Goal: Task Accomplishment & Management: Complete application form

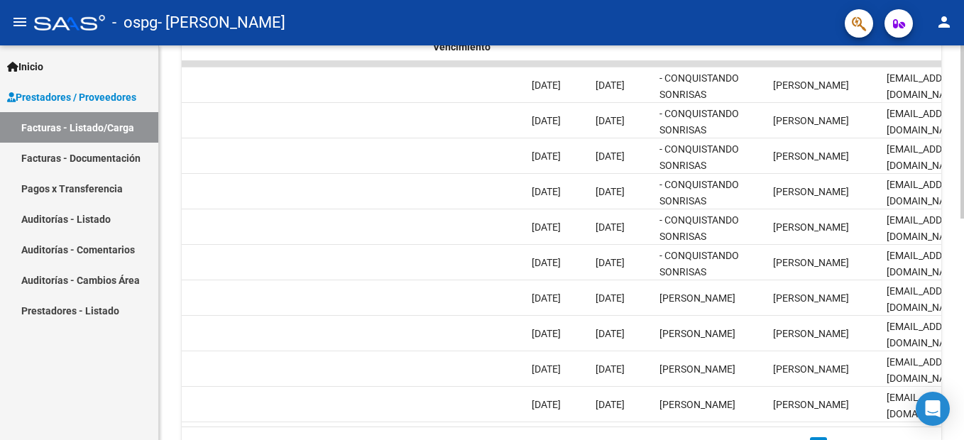
scroll to position [0, 2234]
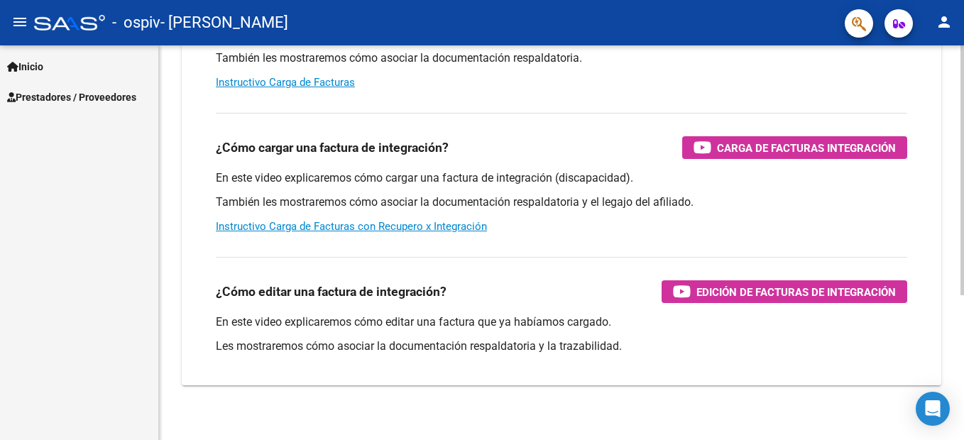
scroll to position [228, 0]
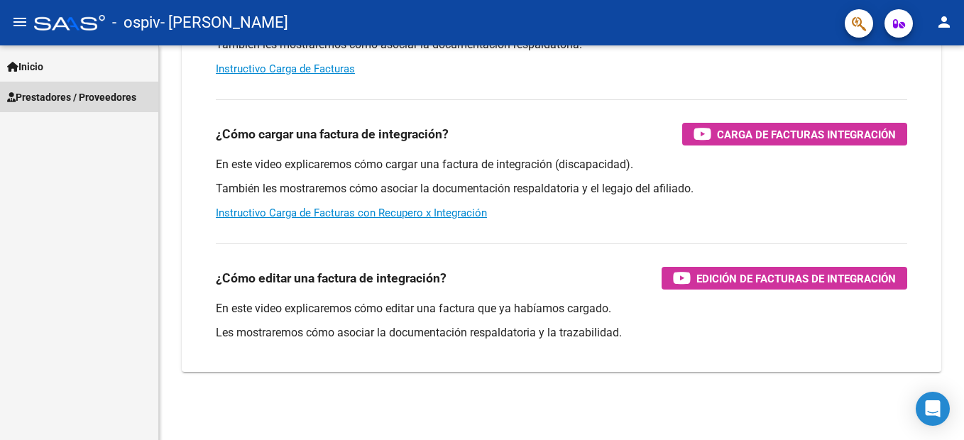
click at [85, 99] on span "Prestadores / Proveedores" at bounding box center [71, 97] width 129 height 16
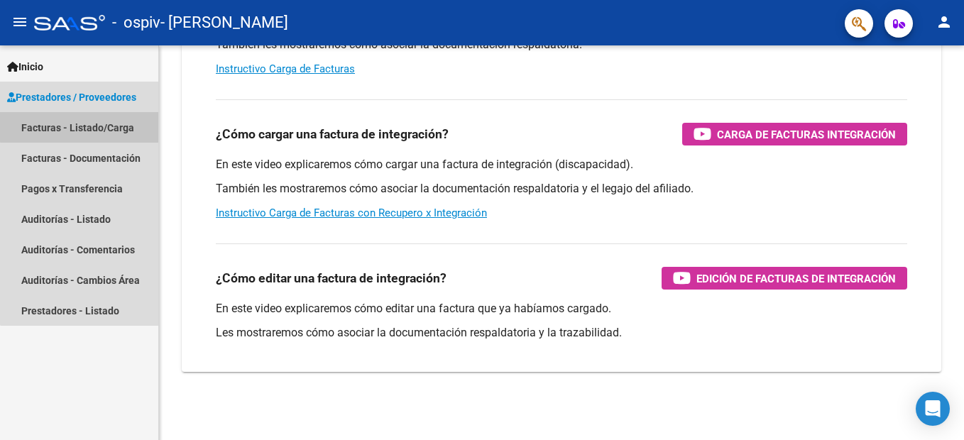
click at [83, 126] on link "Facturas - Listado/Carga" at bounding box center [79, 127] width 158 height 31
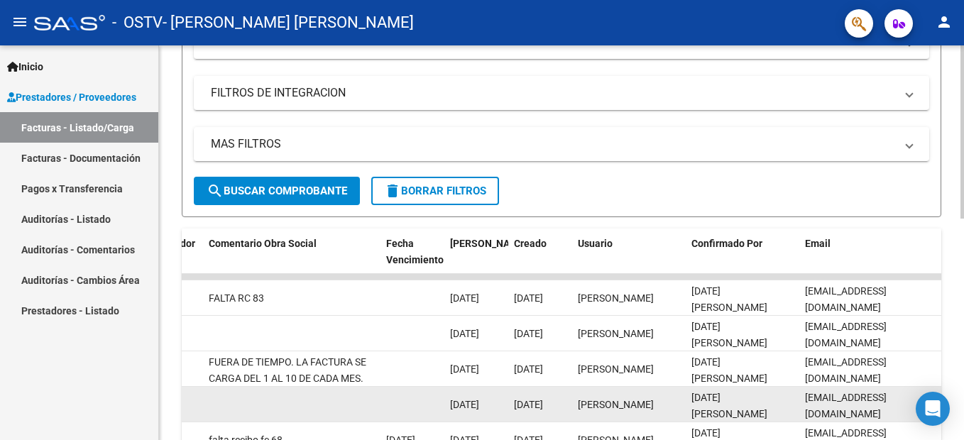
scroll to position [284, 0]
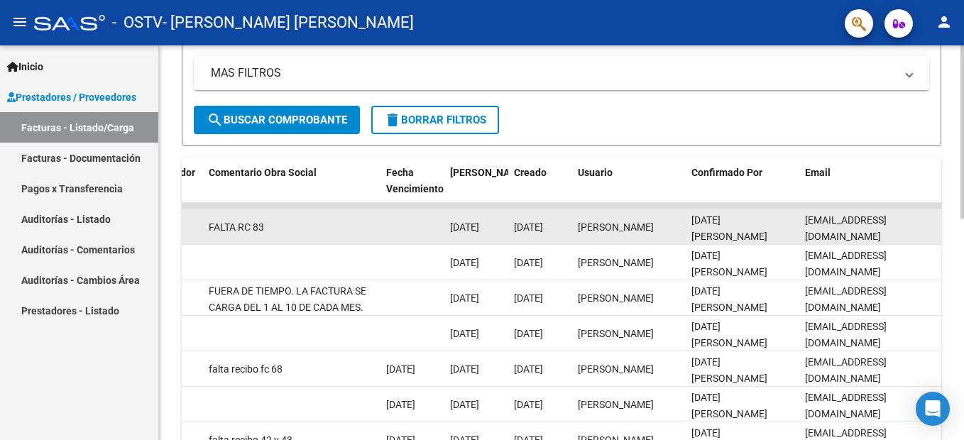
click at [323, 235] on div "FALTA RC 83" at bounding box center [292, 227] width 166 height 16
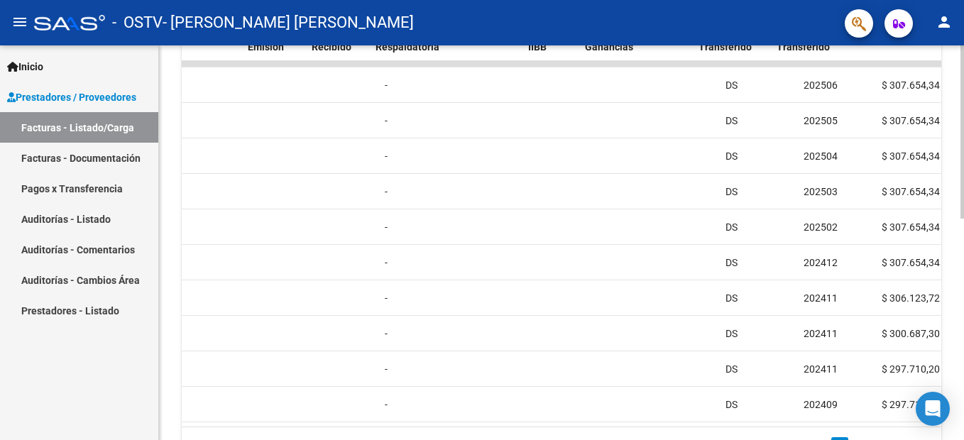
scroll to position [0, 704]
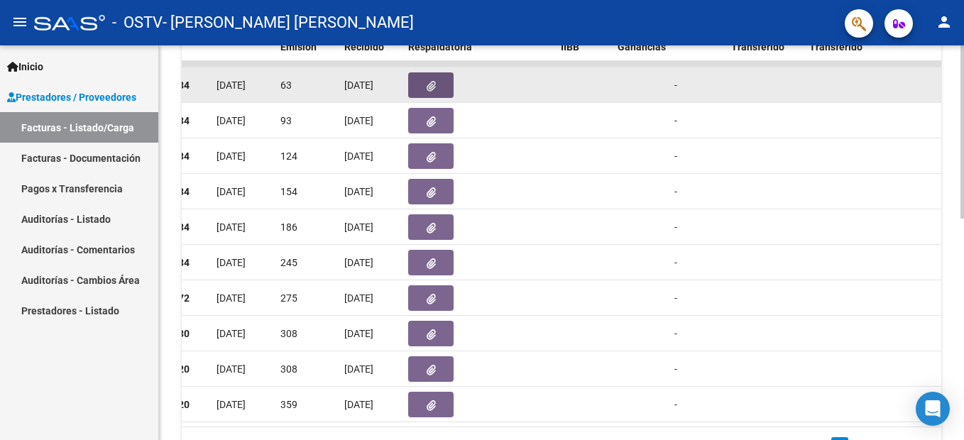
click at [430, 87] on icon "button" at bounding box center [431, 86] width 9 height 11
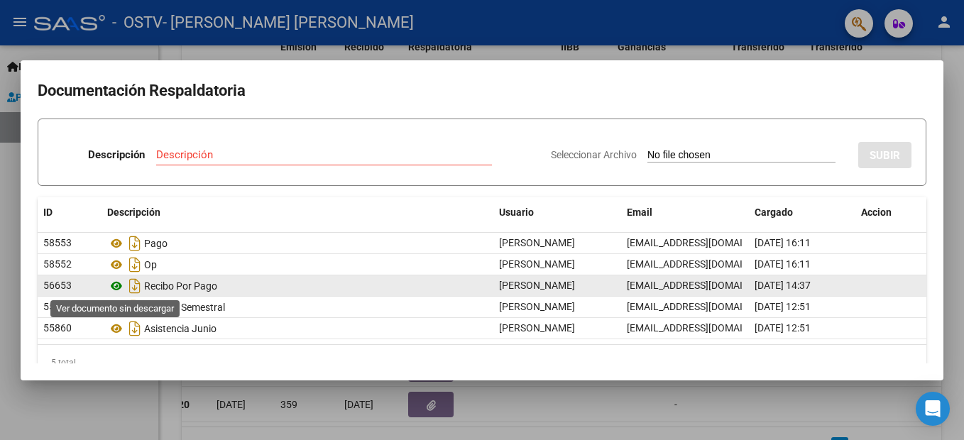
click at [118, 285] on icon at bounding box center [116, 286] width 18 height 17
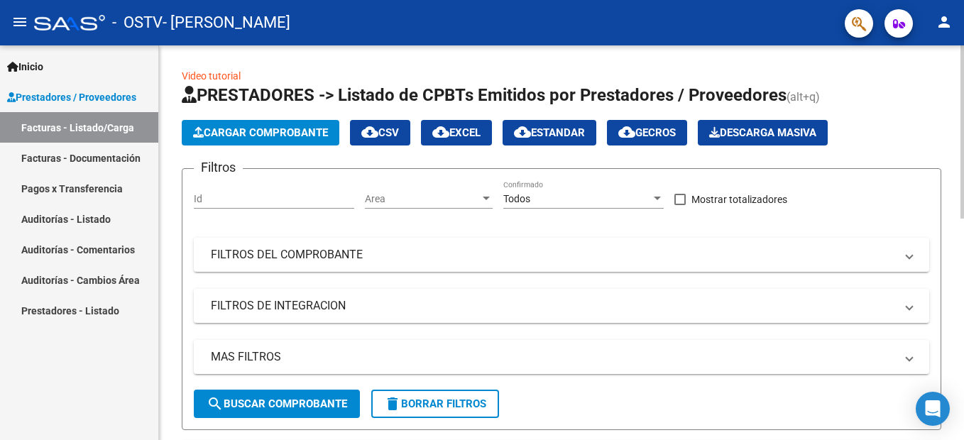
click at [251, 131] on span "Cargar Comprobante" at bounding box center [260, 132] width 135 height 13
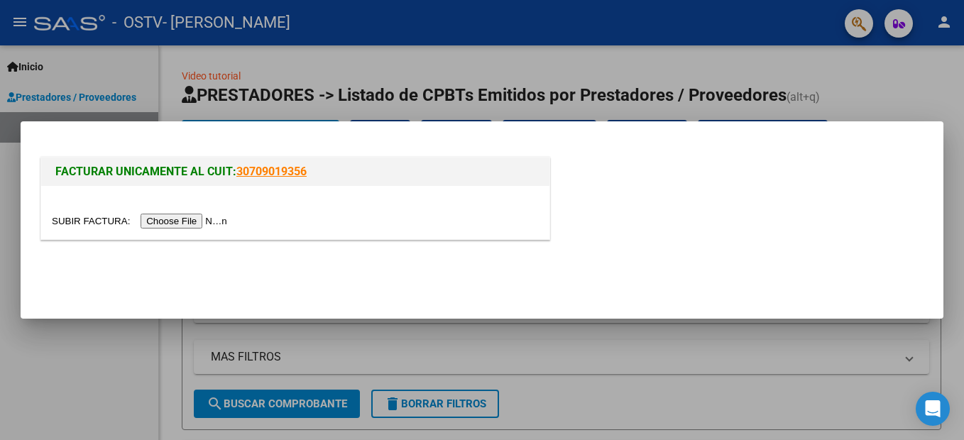
click at [196, 220] on input "file" at bounding box center [142, 221] width 180 height 15
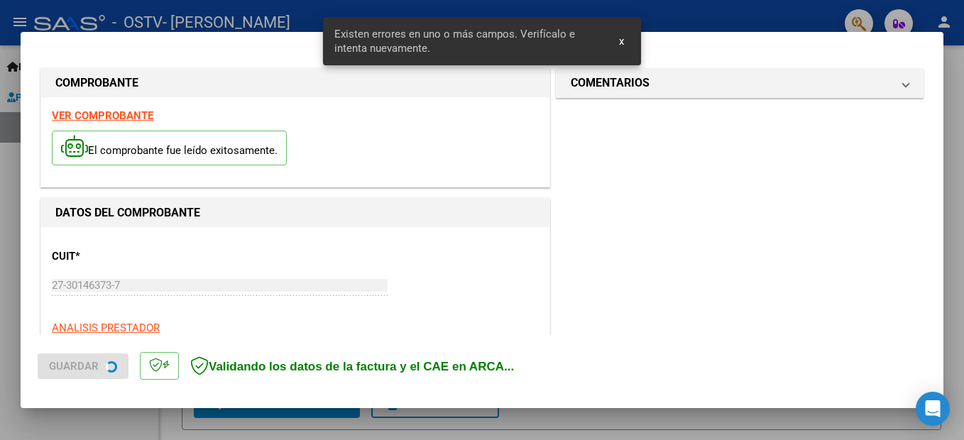
scroll to position [325, 0]
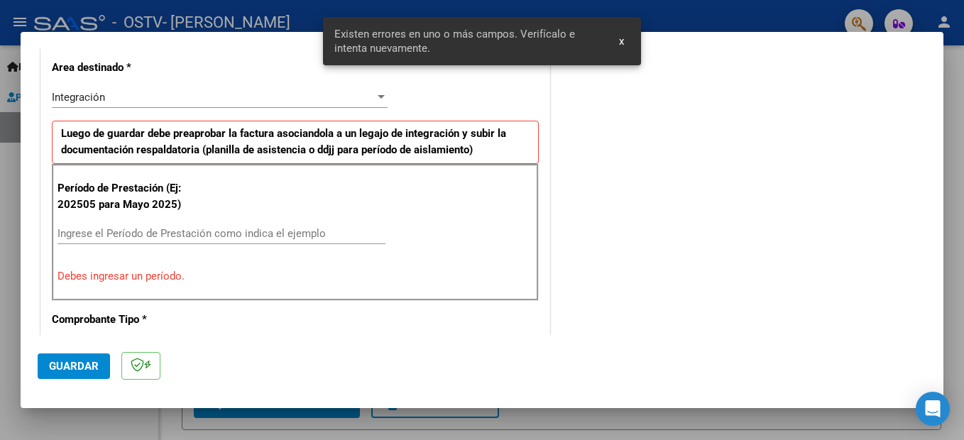
click at [621, 43] on span "x" at bounding box center [621, 41] width 5 height 13
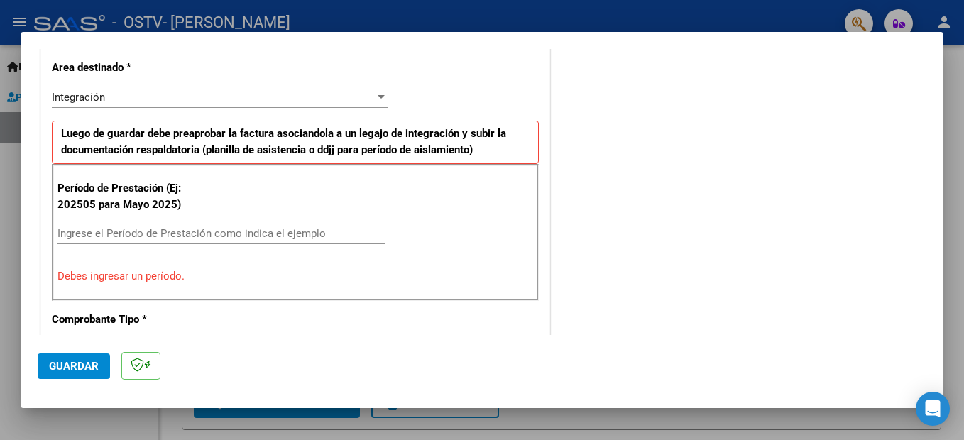
click at [142, 236] on input "Ingrese el Período de Prestación como indica el ejemplo" at bounding box center [222, 233] width 328 height 13
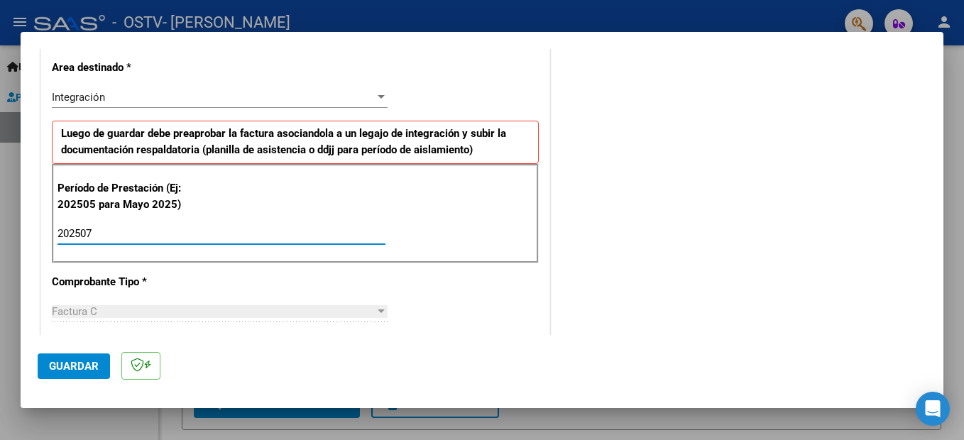
type input "202507"
click at [84, 370] on span "Guardar" at bounding box center [74, 366] width 50 height 13
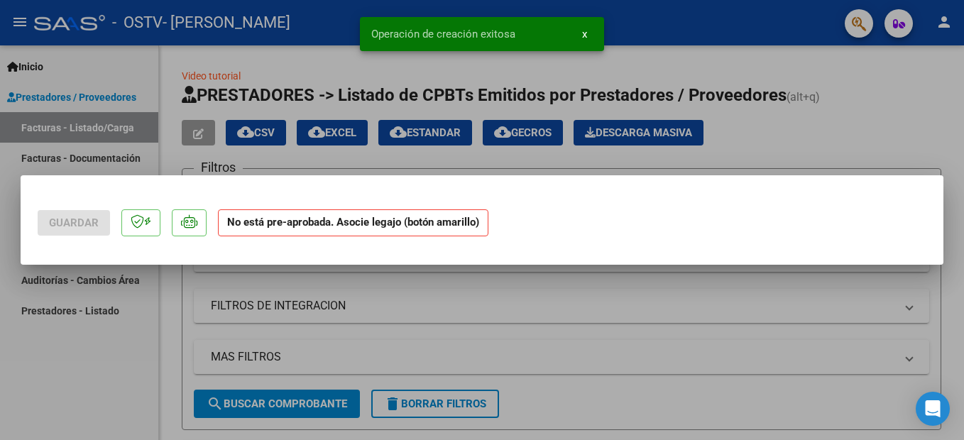
scroll to position [0, 0]
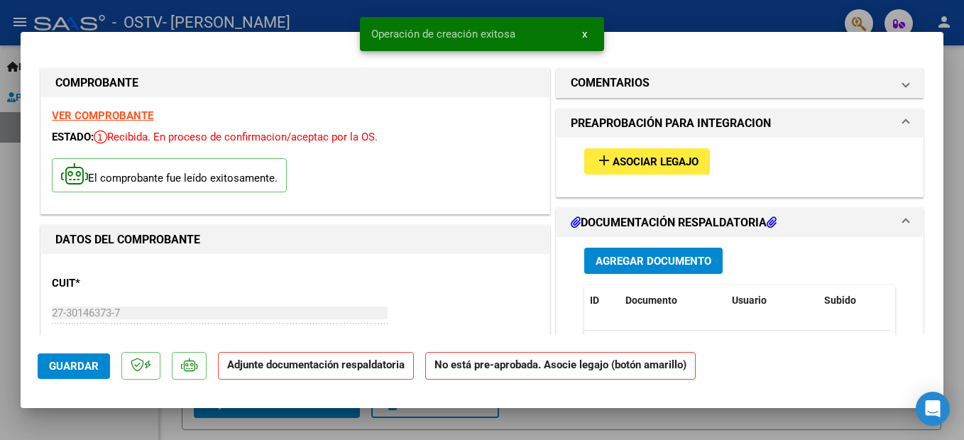
click at [634, 165] on span "Asociar Legajo" at bounding box center [656, 162] width 86 height 13
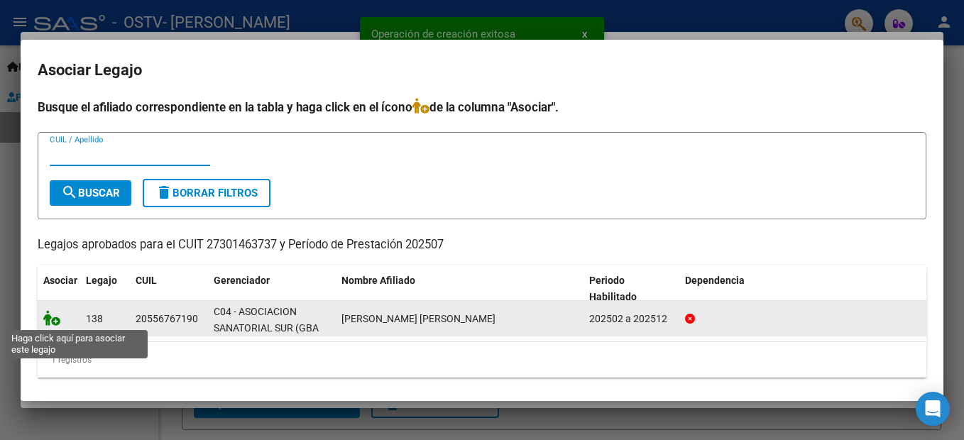
click at [55, 320] on icon at bounding box center [51, 318] width 17 height 16
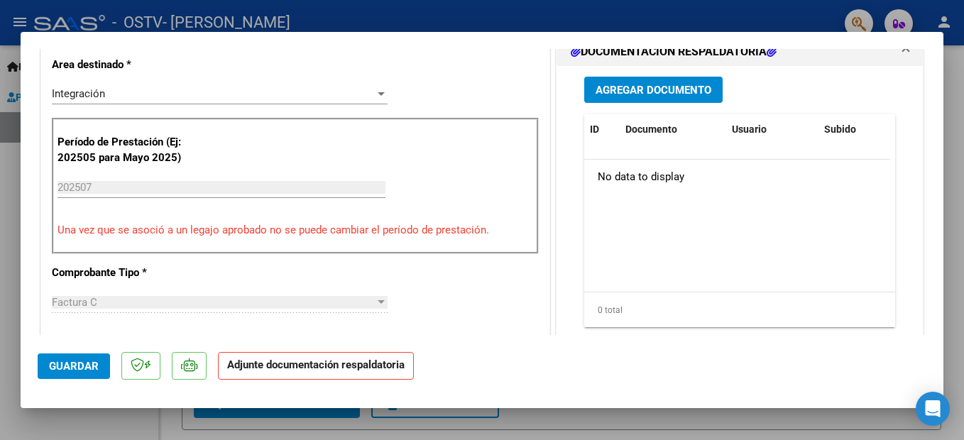
scroll to position [284, 0]
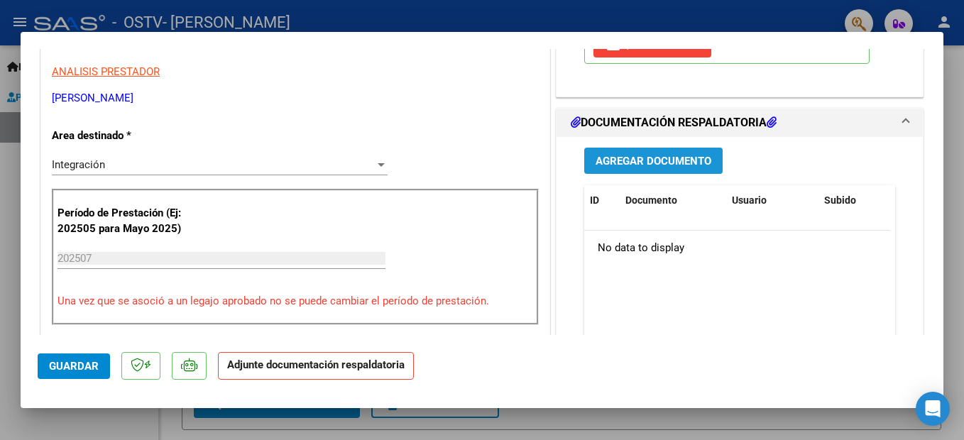
click at [648, 160] on span "Agregar Documento" at bounding box center [654, 161] width 116 height 13
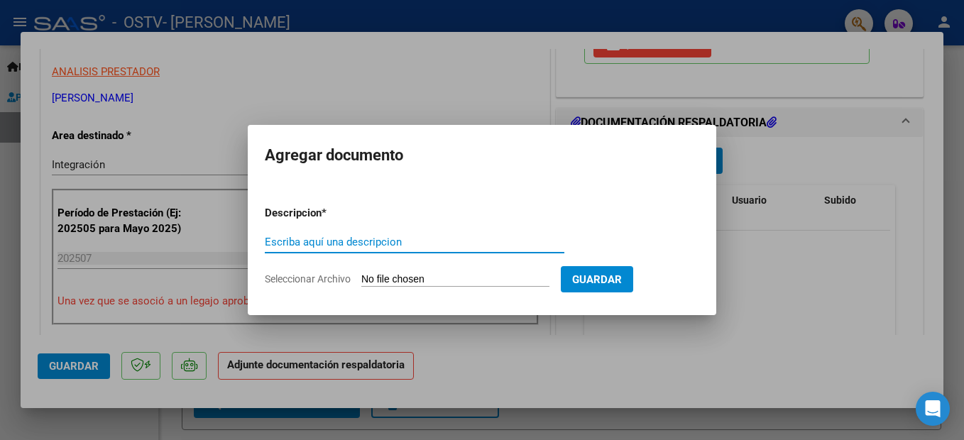
click at [346, 239] on input "Escriba aquí una descripcion" at bounding box center [415, 242] width 300 height 13
type input "asistencia Julio"
click at [419, 280] on input "Seleccionar Archivo" at bounding box center [455, 279] width 188 height 13
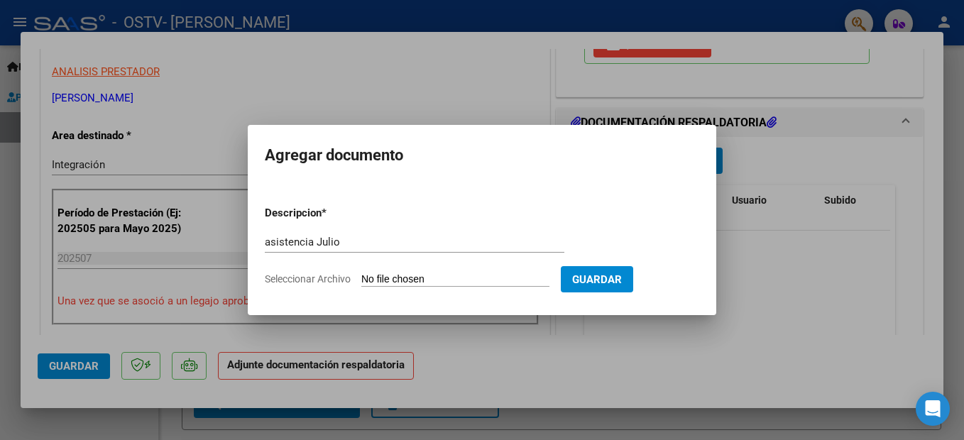
type input "C:\fakepath\asistencia [PERSON_NAME] .pdf"
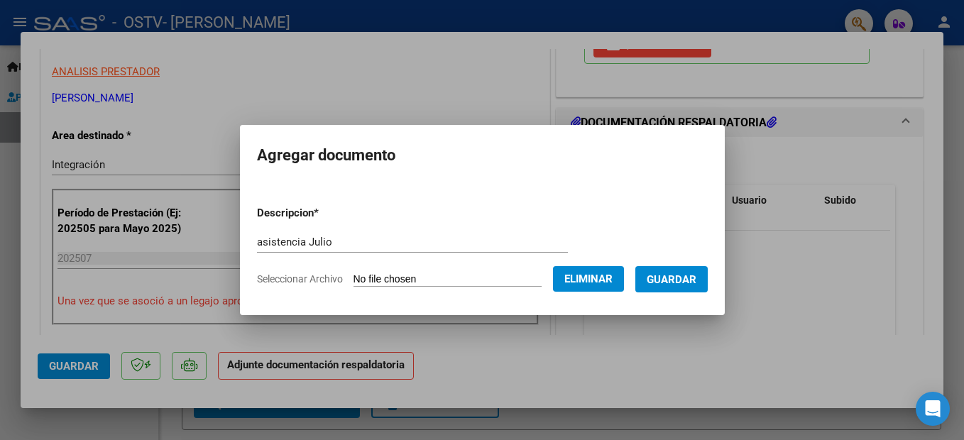
click at [694, 275] on span "Guardar" at bounding box center [672, 279] width 50 height 13
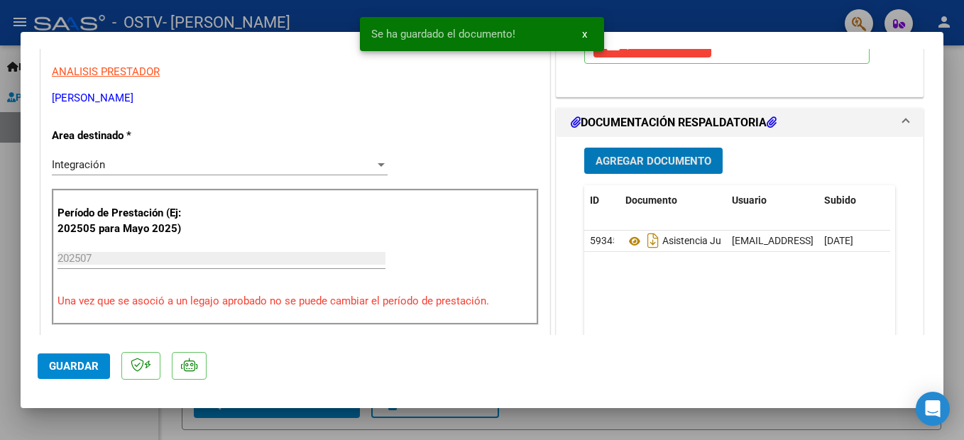
click at [662, 163] on span "Agregar Documento" at bounding box center [654, 161] width 116 height 13
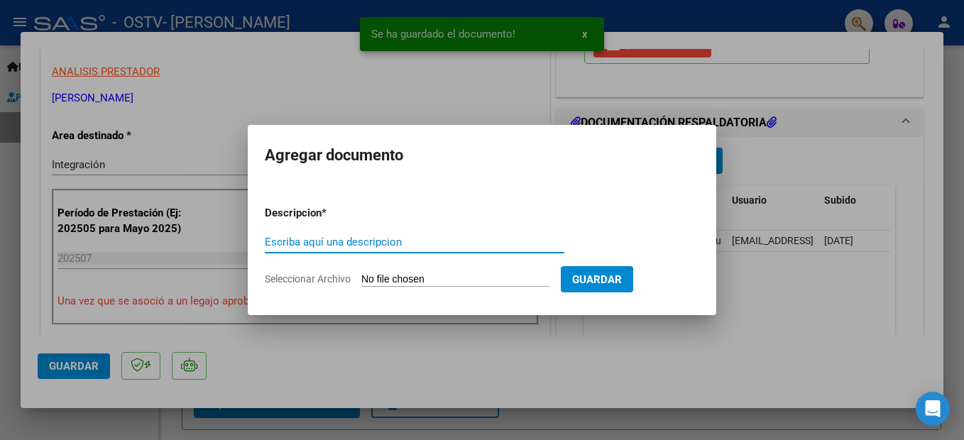
click at [390, 278] on input "Seleccionar Archivo" at bounding box center [455, 279] width 188 height 13
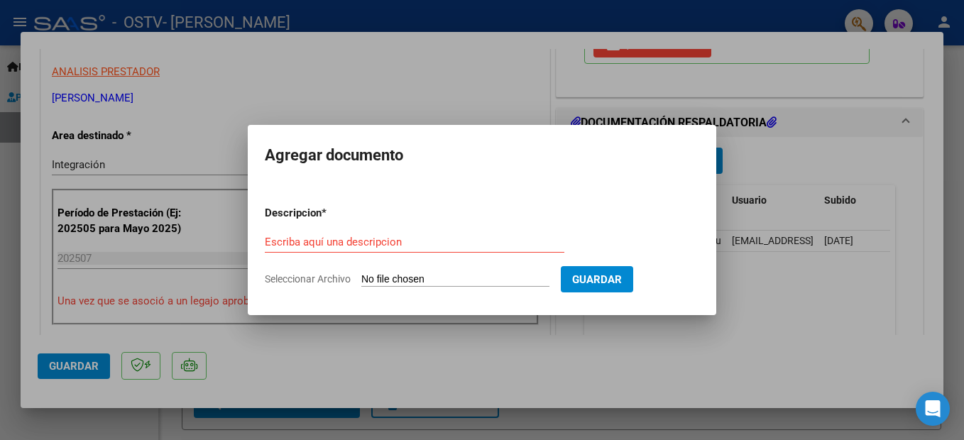
type input "C:\fakepath\recibo factura 83 .pdf"
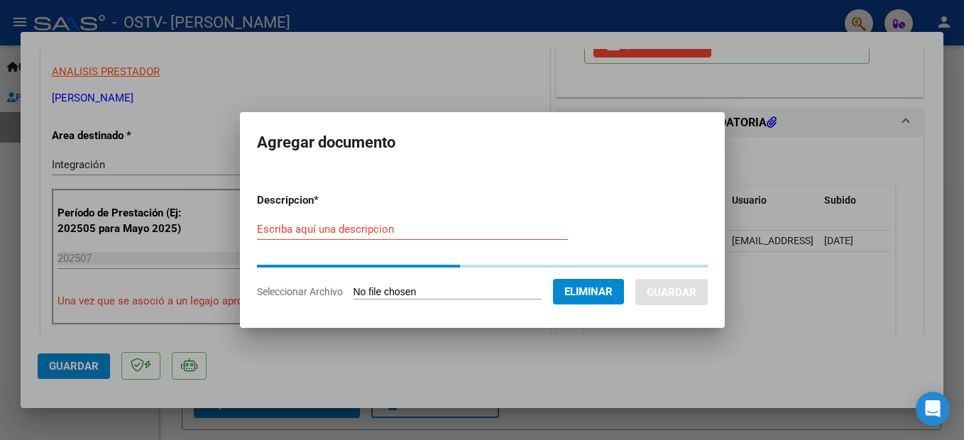
click at [290, 227] on input "Escriba aquí una descripcion" at bounding box center [412, 229] width 311 height 13
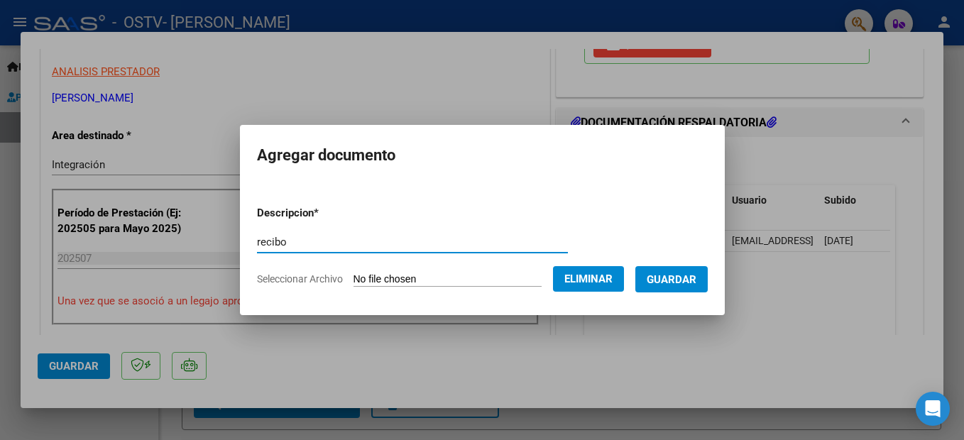
type input "recibo"
click at [697, 278] on span "Guardar" at bounding box center [672, 279] width 50 height 13
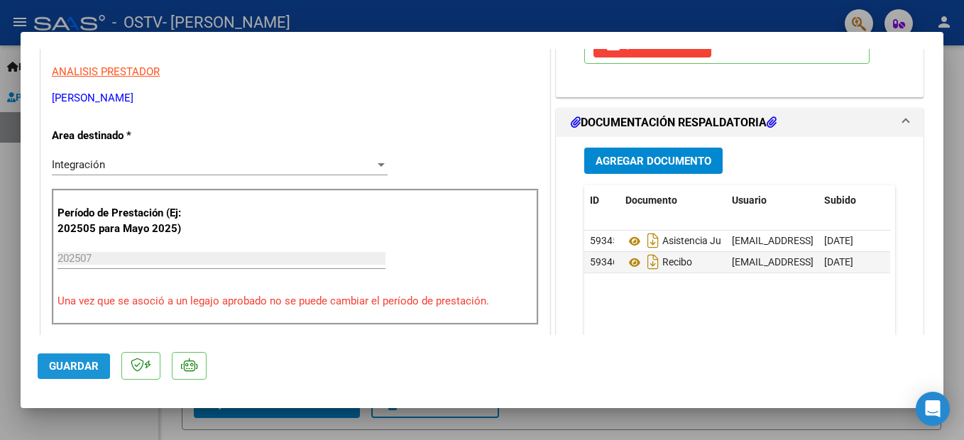
click at [65, 366] on span "Guardar" at bounding box center [74, 366] width 50 height 13
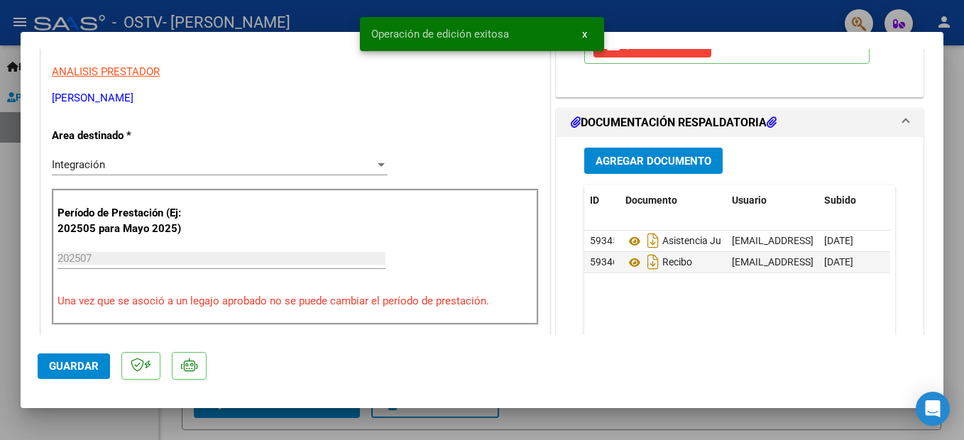
click at [587, 33] on span "x" at bounding box center [584, 34] width 5 height 13
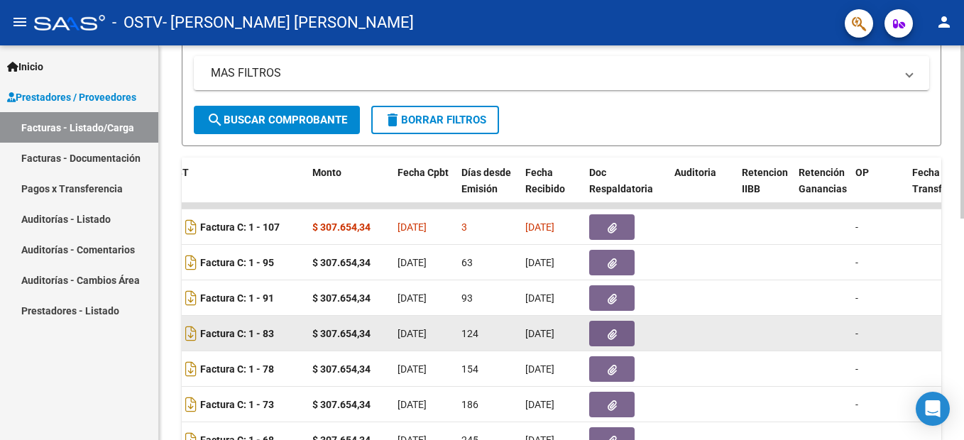
scroll to position [355, 0]
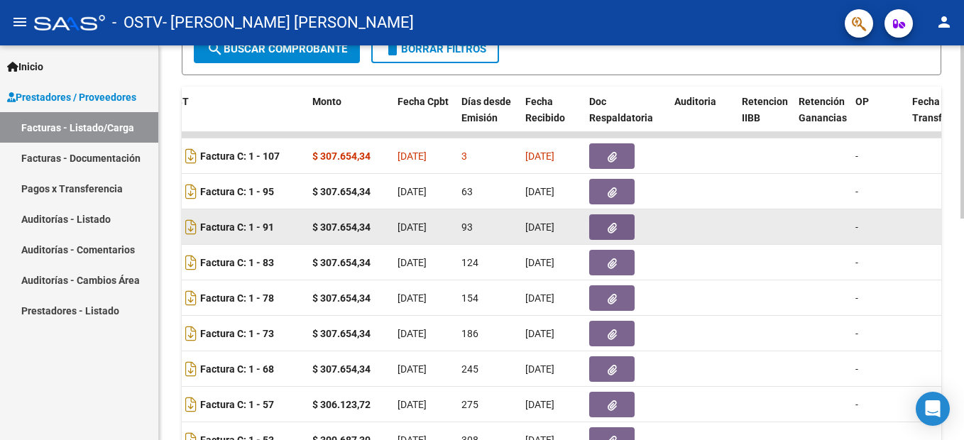
click at [616, 225] on icon "button" at bounding box center [612, 228] width 9 height 11
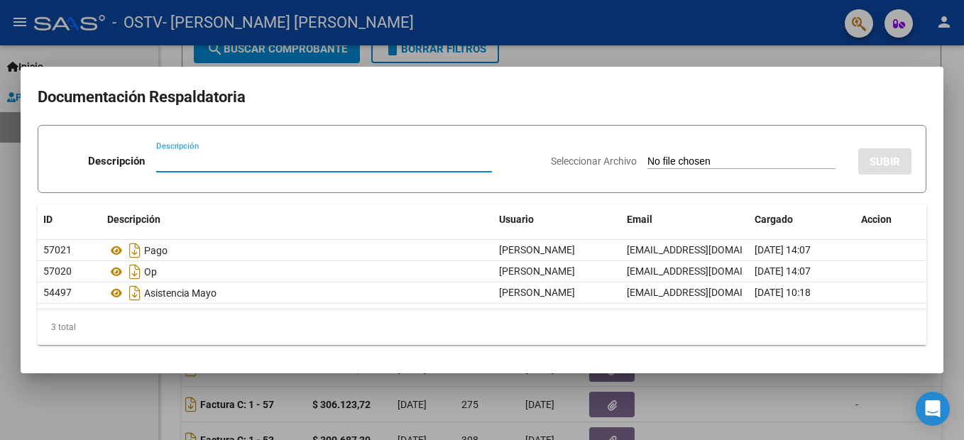
click at [274, 47] on div at bounding box center [482, 220] width 964 height 440
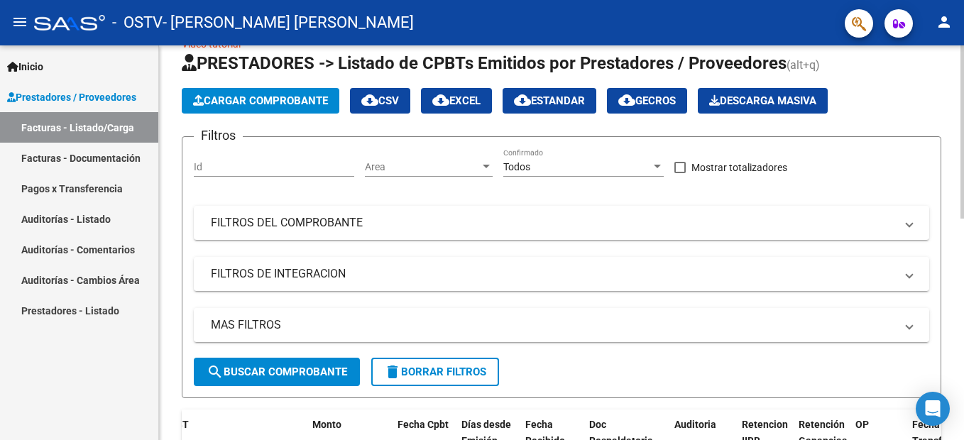
scroll to position [0, 0]
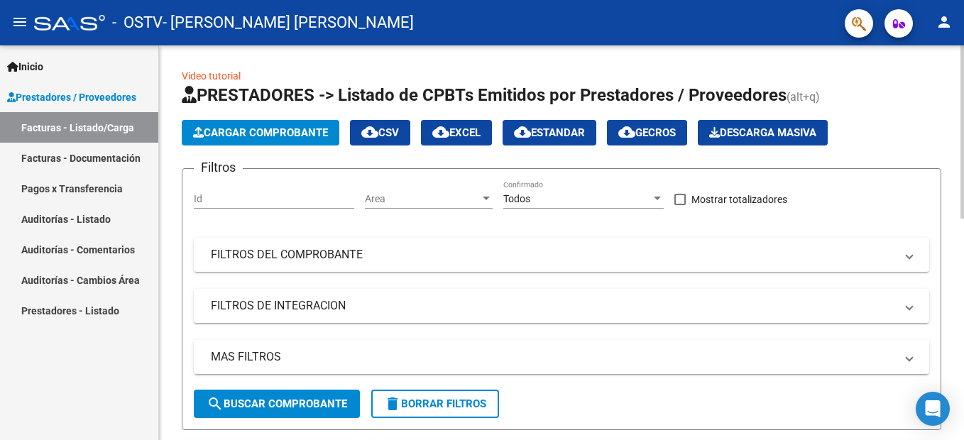
click at [284, 138] on span "Cargar Comprobante" at bounding box center [260, 132] width 135 height 13
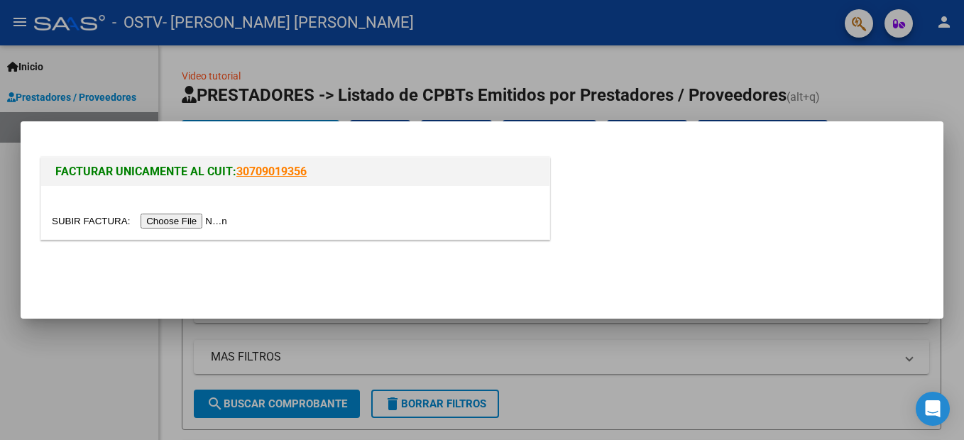
click at [173, 221] on input "file" at bounding box center [142, 221] width 180 height 15
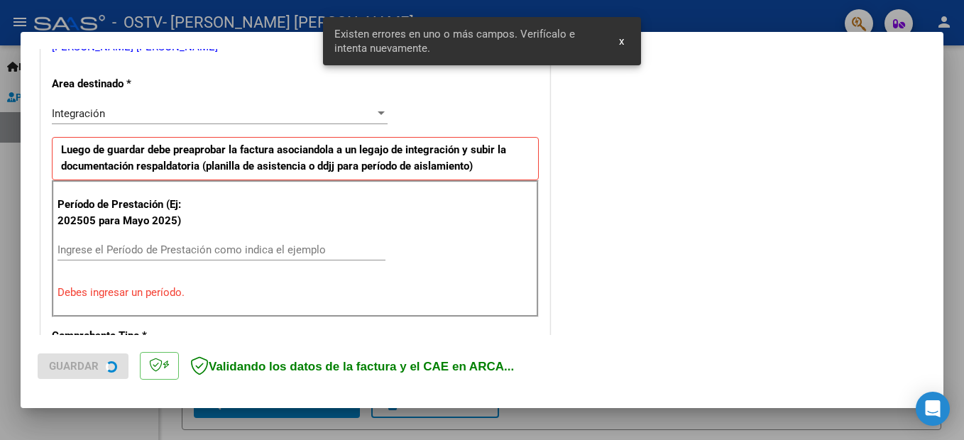
scroll to position [325, 0]
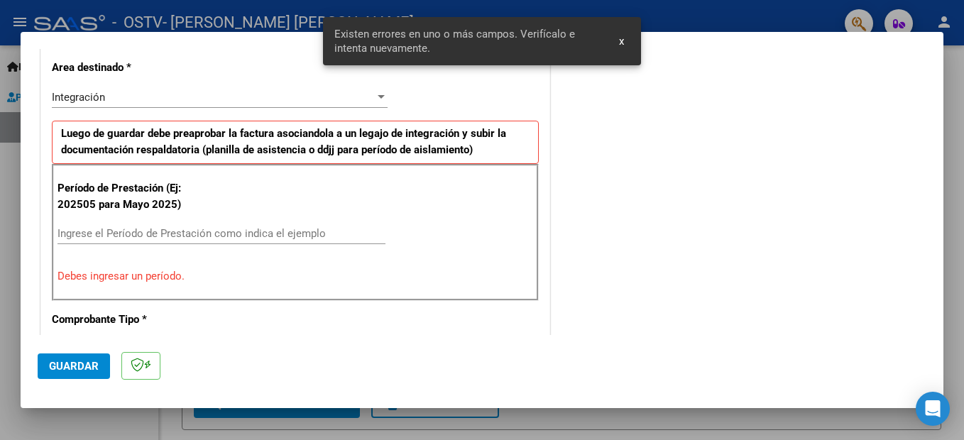
click at [99, 235] on input "Ingrese el Período de Prestación como indica el ejemplo" at bounding box center [222, 233] width 328 height 13
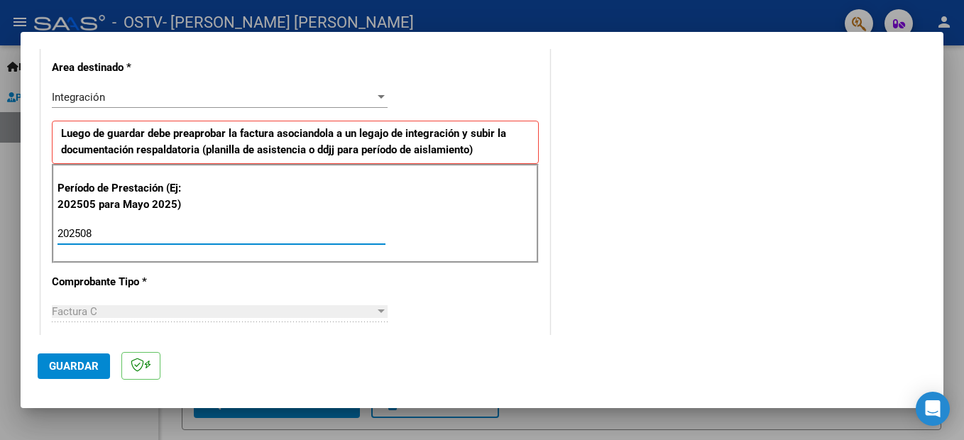
type input "202508"
click at [84, 370] on span "Guardar" at bounding box center [74, 366] width 50 height 13
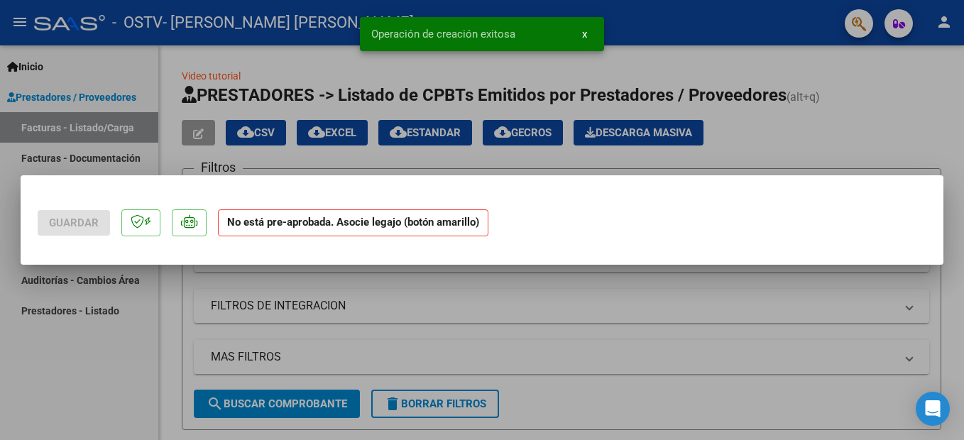
scroll to position [0, 0]
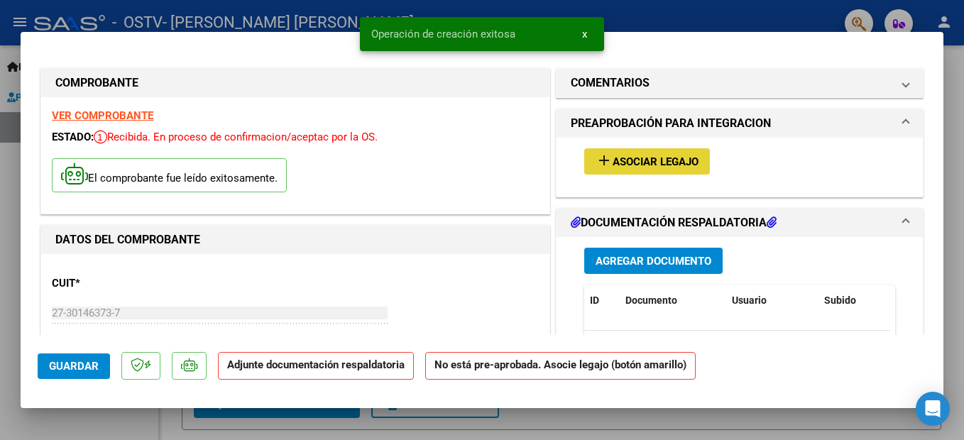
click at [640, 163] on span "Asociar Legajo" at bounding box center [656, 162] width 86 height 13
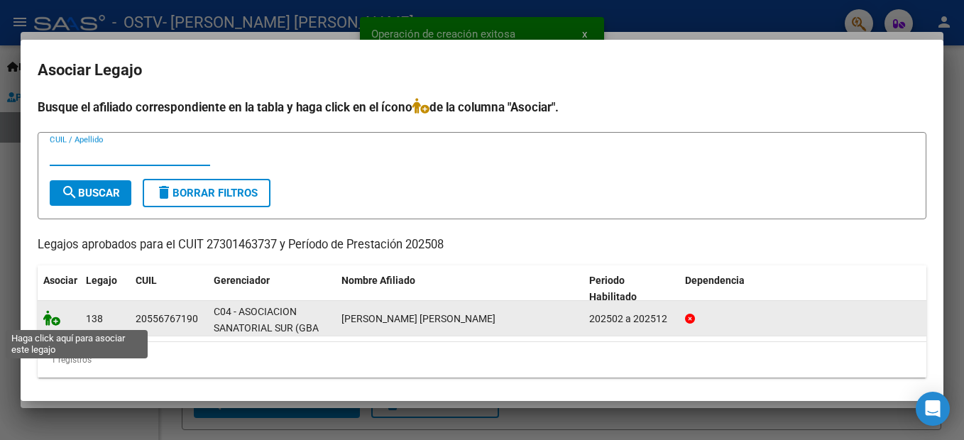
click at [54, 322] on icon at bounding box center [51, 318] width 17 height 16
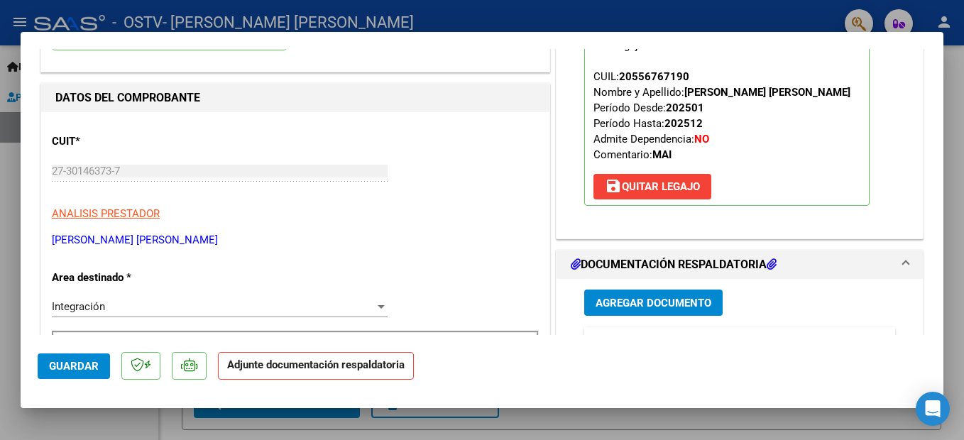
scroll to position [213, 0]
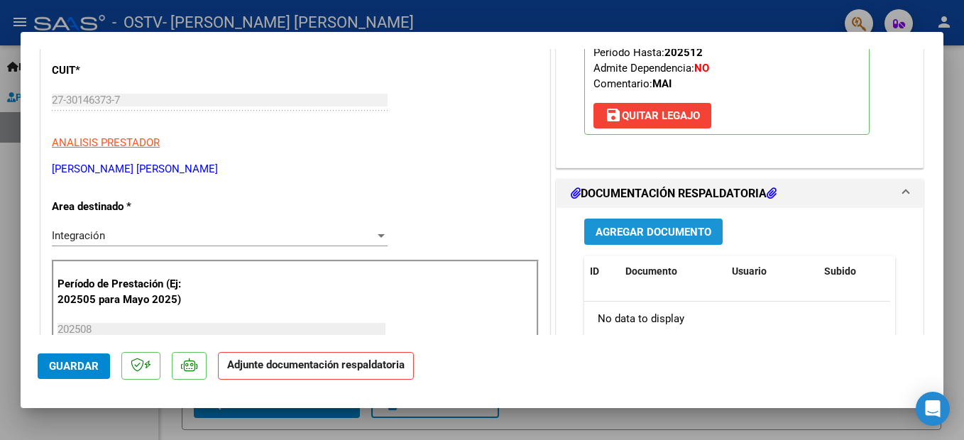
click at [658, 240] on button "Agregar Documento" at bounding box center [653, 232] width 138 height 26
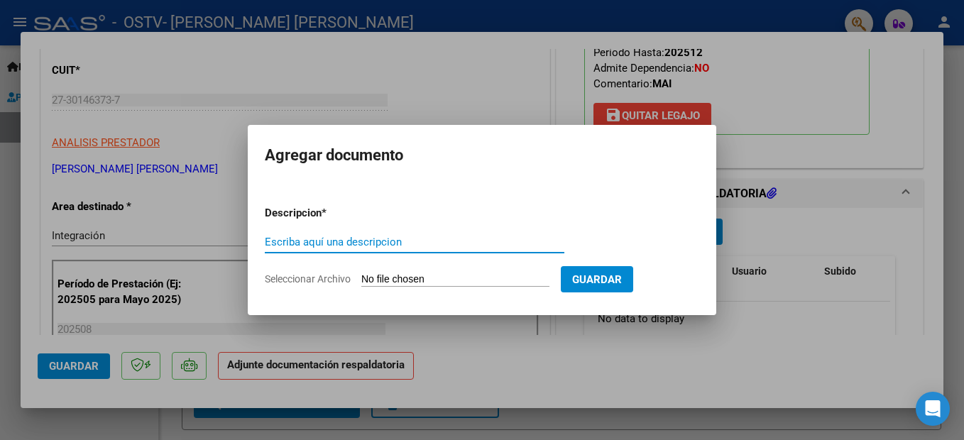
click at [380, 243] on input "Escriba aquí una descripcion" at bounding box center [415, 242] width 300 height 13
type input "asistencia Agosto"
click at [462, 280] on input "Seleccionar Archivo" at bounding box center [455, 279] width 188 height 13
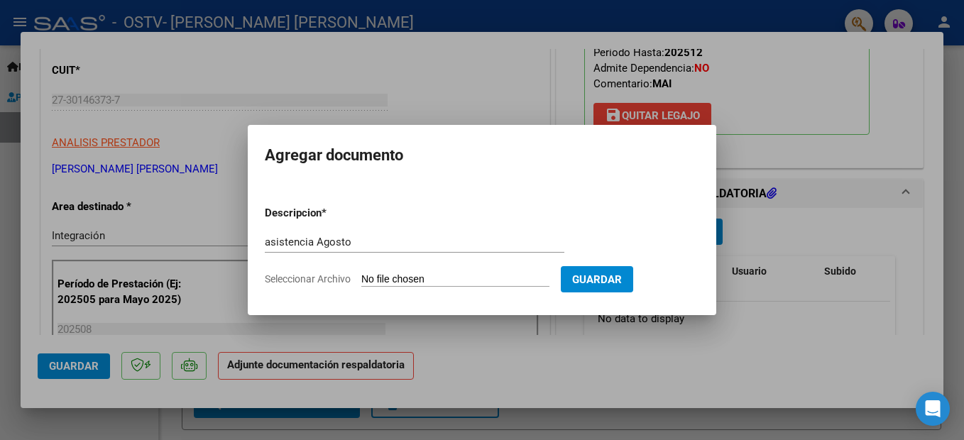
type input "C:\fakepath\asistencia Agosto Lucero .pdf"
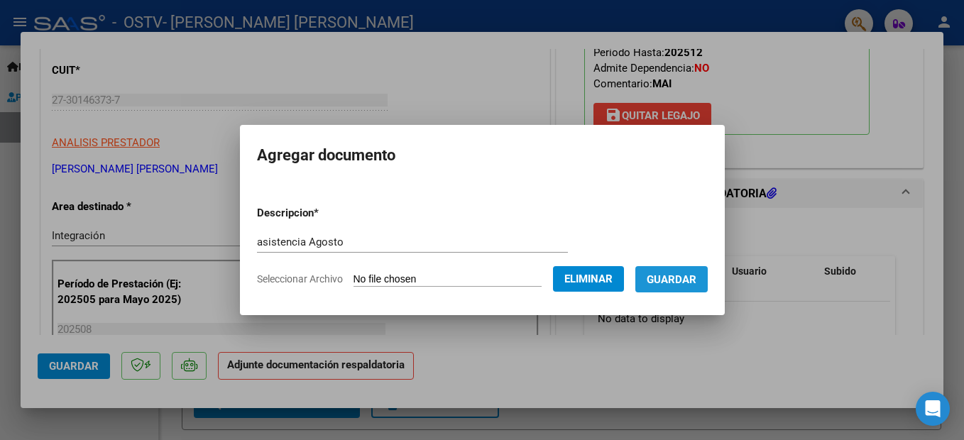
click at [697, 282] on span "Guardar" at bounding box center [672, 279] width 50 height 13
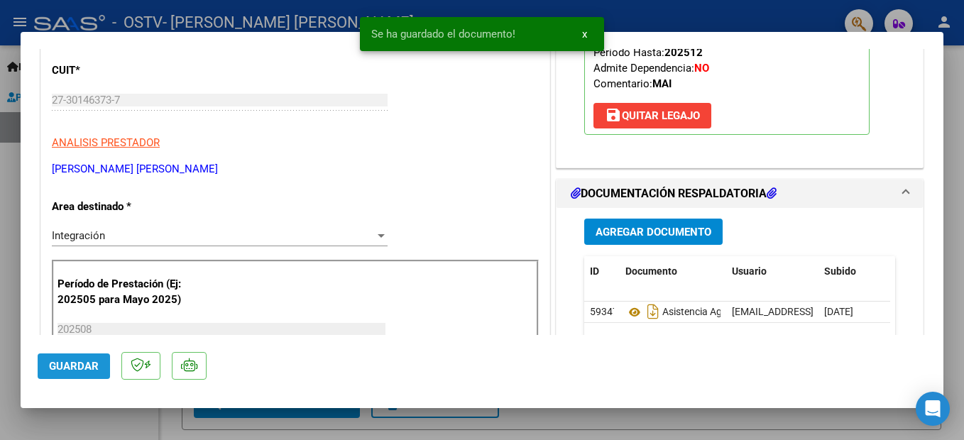
drag, startPoint x: 70, startPoint y: 362, endPoint x: 69, endPoint y: 372, distance: 10.0
click at [70, 361] on span "Guardar" at bounding box center [74, 366] width 50 height 13
click at [59, 17] on div at bounding box center [482, 220] width 964 height 440
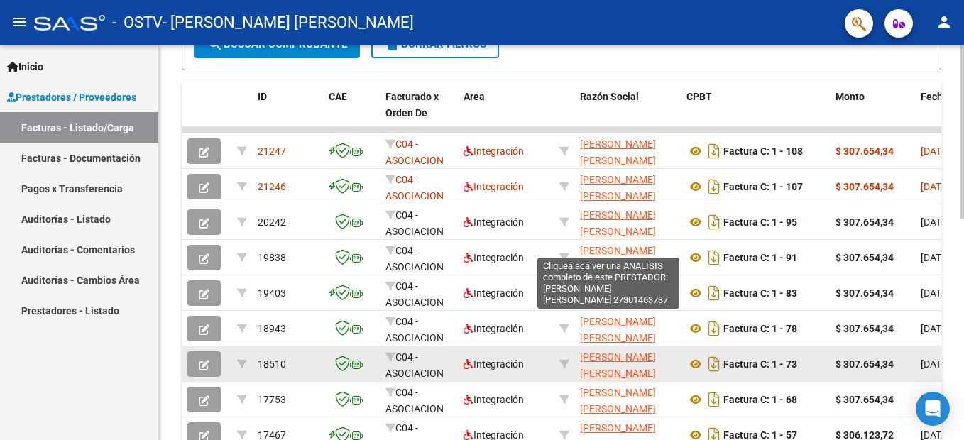
scroll to position [355, 0]
